Goal: Information Seeking & Learning: Learn about a topic

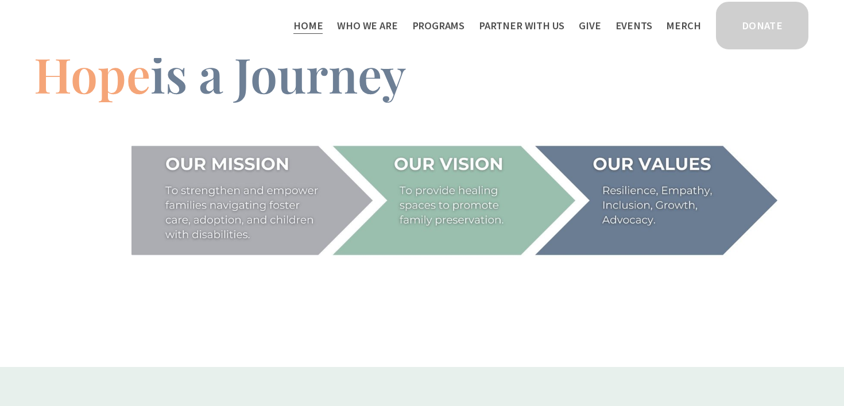
scroll to position [1357, 0]
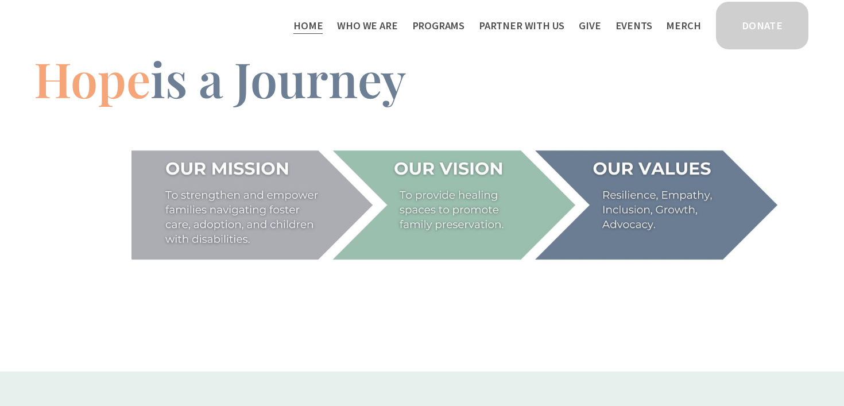
click at [0, 0] on span "Camp Hope" at bounding box center [0, 0] width 0 height 0
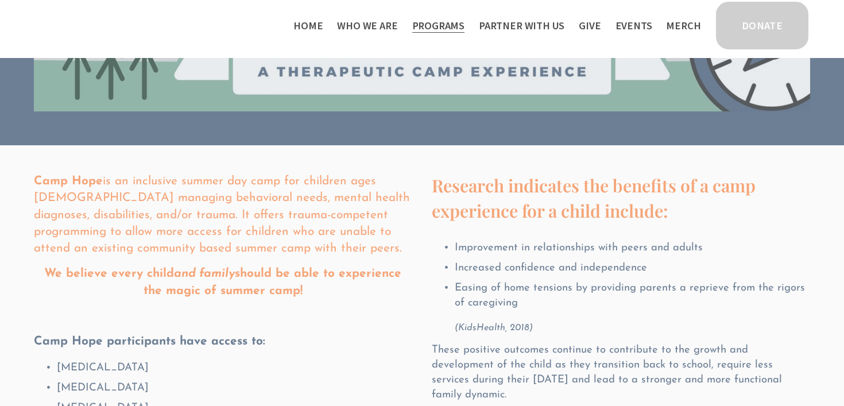
scroll to position [148, 0]
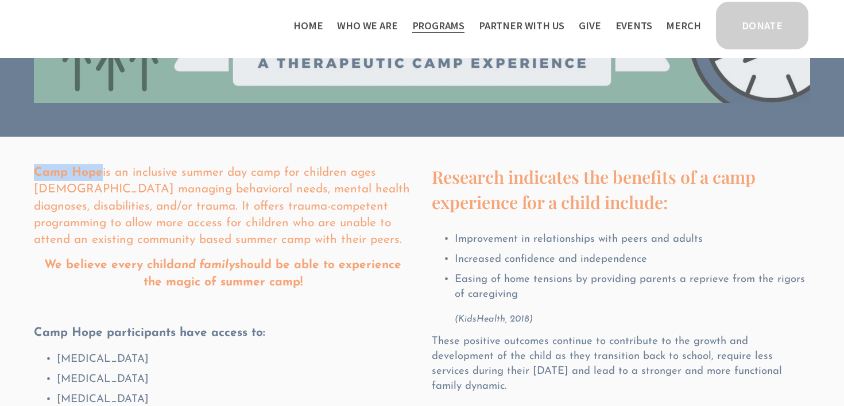
drag, startPoint x: 33, startPoint y: 169, endPoint x: 100, endPoint y: 170, distance: 66.6
click at [100, 171] on strong "Camp Hope" at bounding box center [68, 172] width 69 height 12
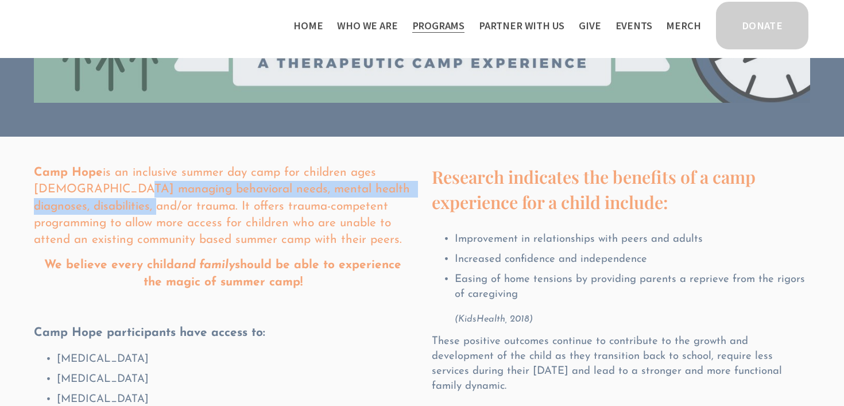
drag, startPoint x: 94, startPoint y: 190, endPoint x: 112, endPoint y: 202, distance: 22.4
click at [112, 202] on p "Camp Hope is an inclusive summer day camp for children ages [DEMOGRAPHIC_DATA] …" at bounding box center [223, 206] width 378 height 84
copy p "behavioral needs, mental health diagnoses, disabilities, and/or trauma"
